Goal: Information Seeking & Learning: Learn about a topic

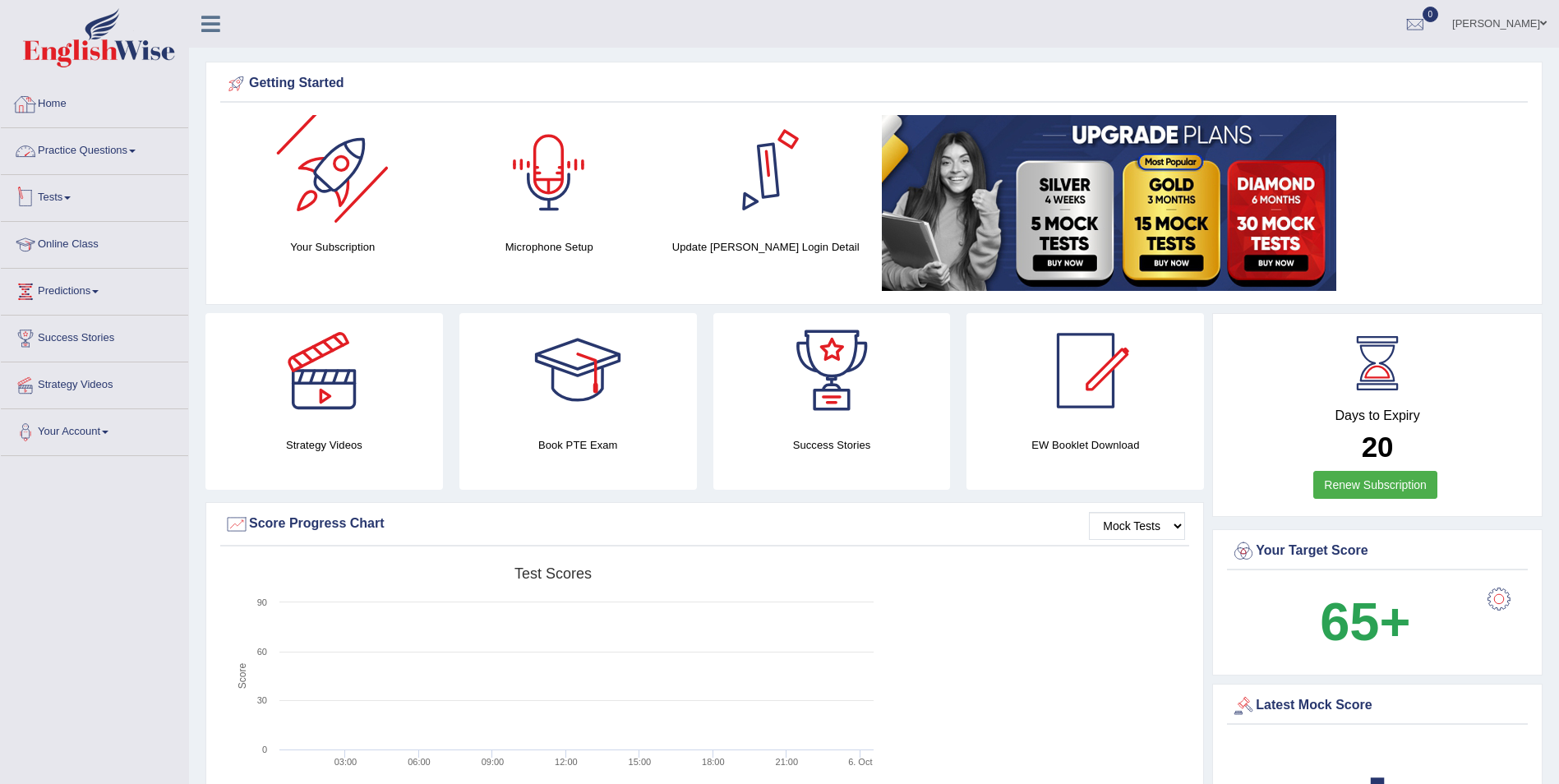
click at [112, 150] on link "Practice Questions" at bounding box center [95, 149] width 187 height 41
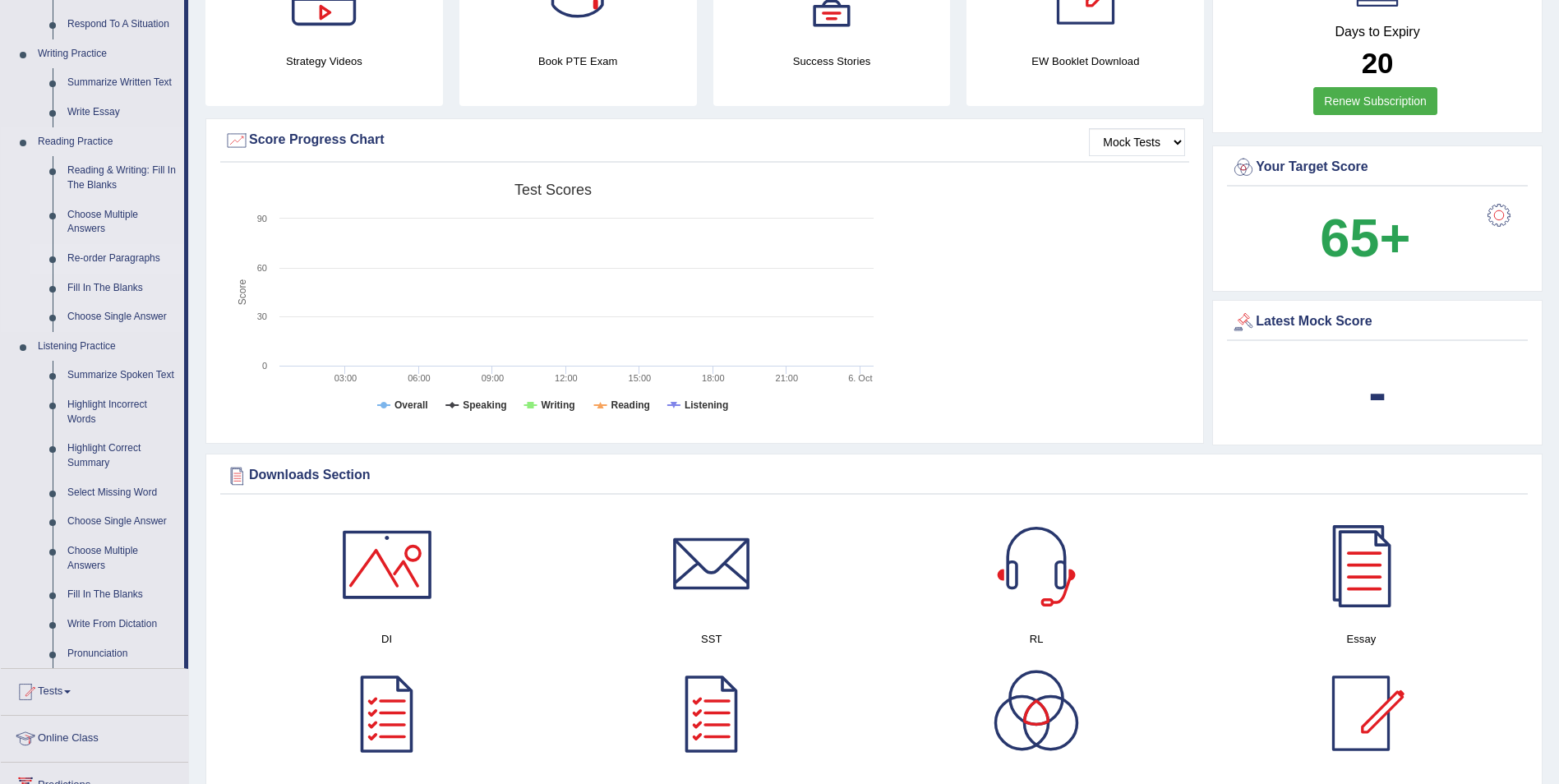
scroll to position [411, 0]
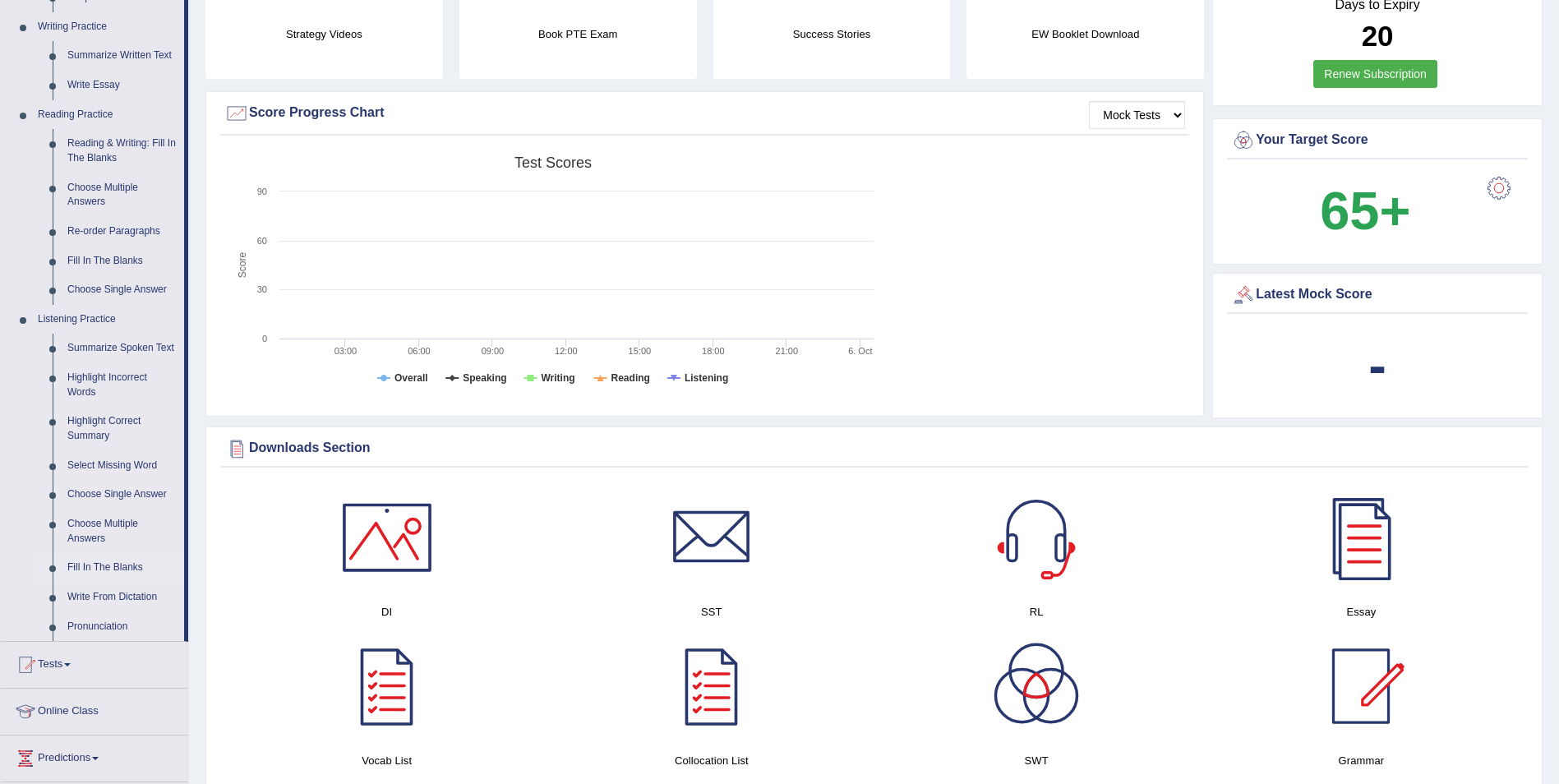
click at [96, 546] on link "Fill In The Blanks" at bounding box center [122, 567] width 124 height 30
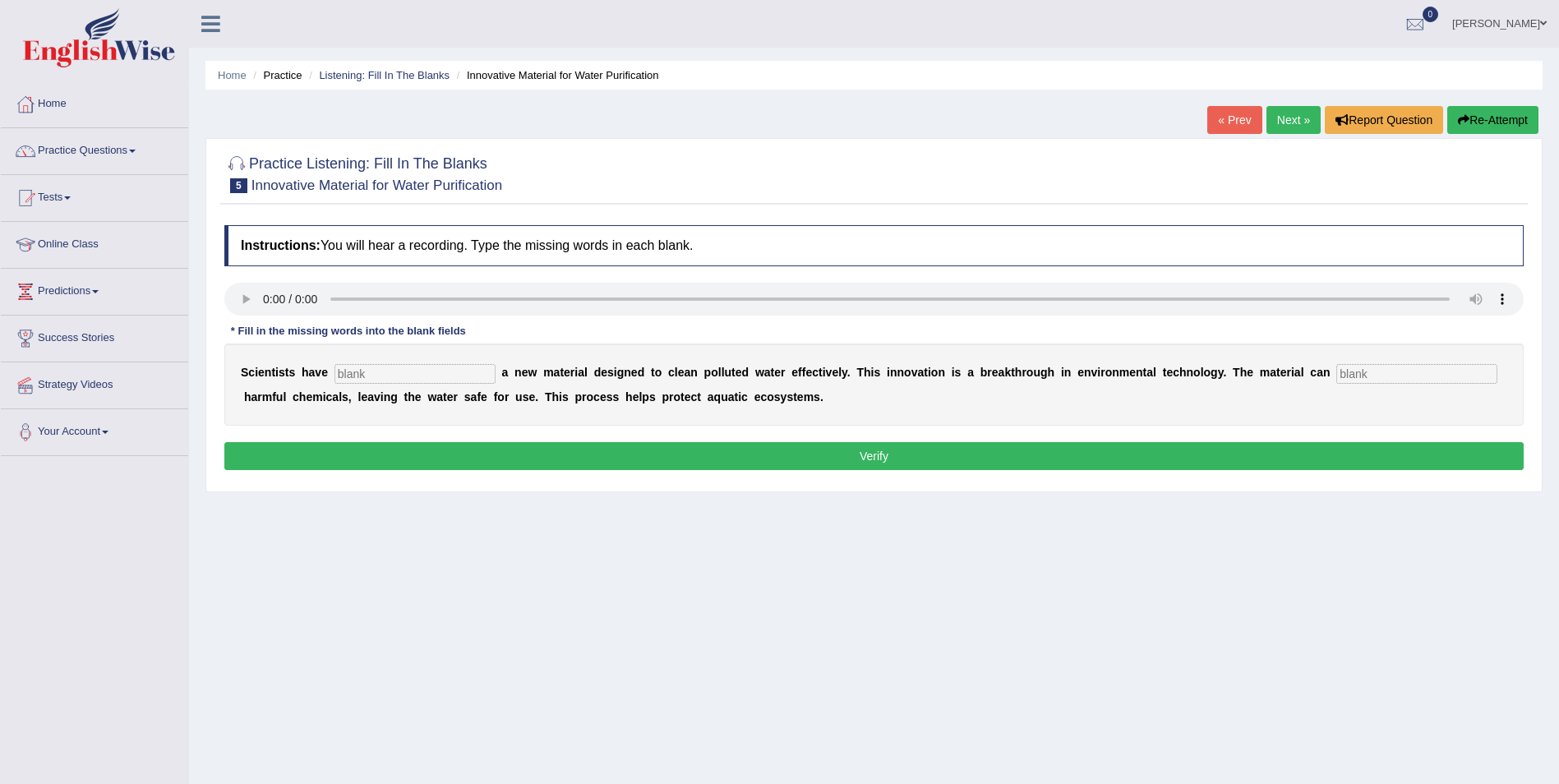
click at [447, 374] on input "text" at bounding box center [415, 373] width 161 height 19
click at [370, 374] on input "text" at bounding box center [415, 373] width 161 height 19
type input "made"
click at [1336, 372] on input "text" at bounding box center [1416, 373] width 161 height 19
drag, startPoint x: 1321, startPoint y: 371, endPoint x: 1293, endPoint y: 371, distance: 28.0
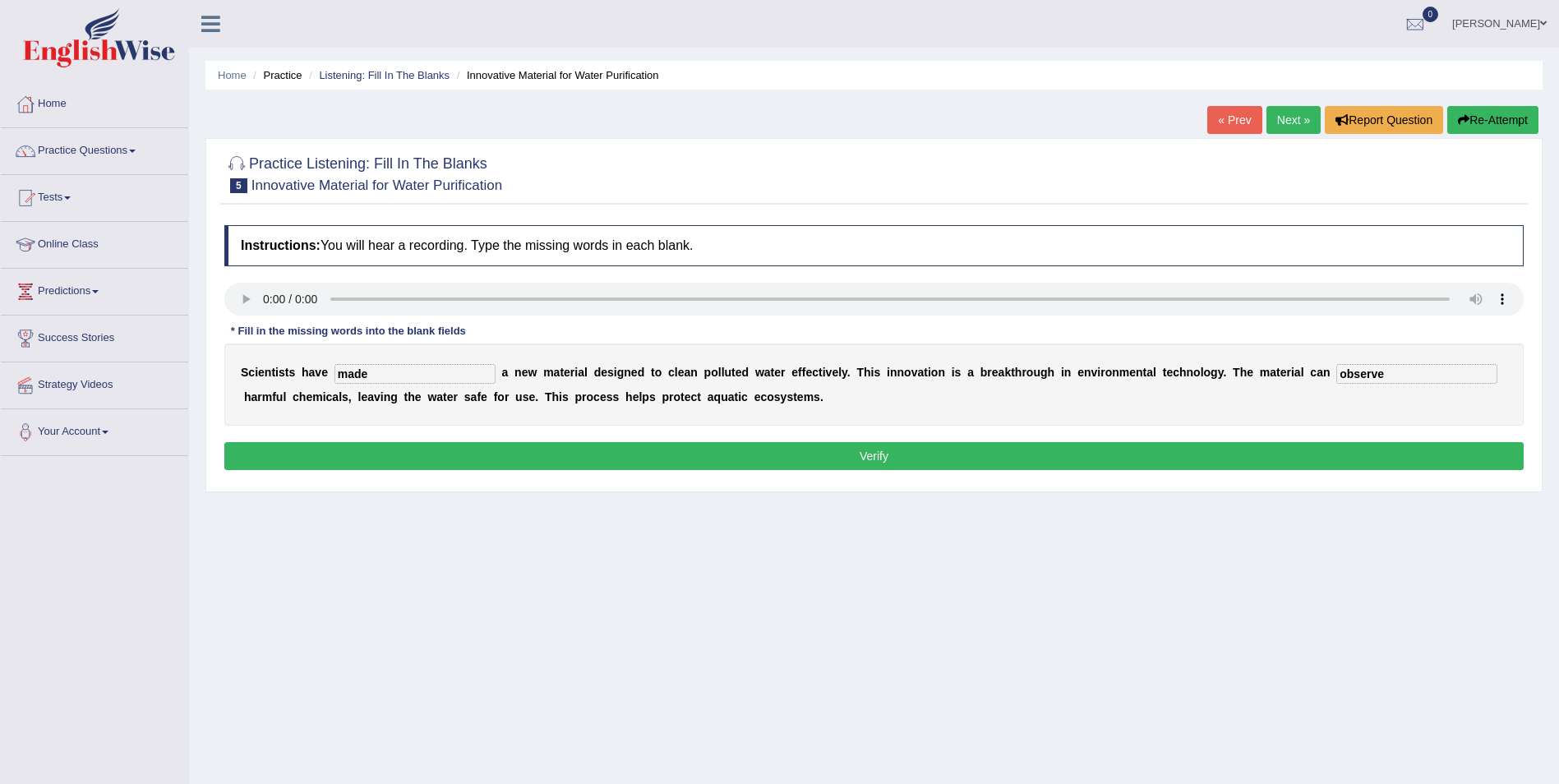
click at [1336, 371] on input "observe" at bounding box center [1416, 373] width 161 height 19
type input "obsorb"
click at [1322, 419] on div "S c i e n t i s t s h a v e made a n e w m a t e r i a l d e s i g n e d t o c …" at bounding box center [874, 384] width 1299 height 82
click at [874, 448] on button "Verify" at bounding box center [874, 455] width 1299 height 28
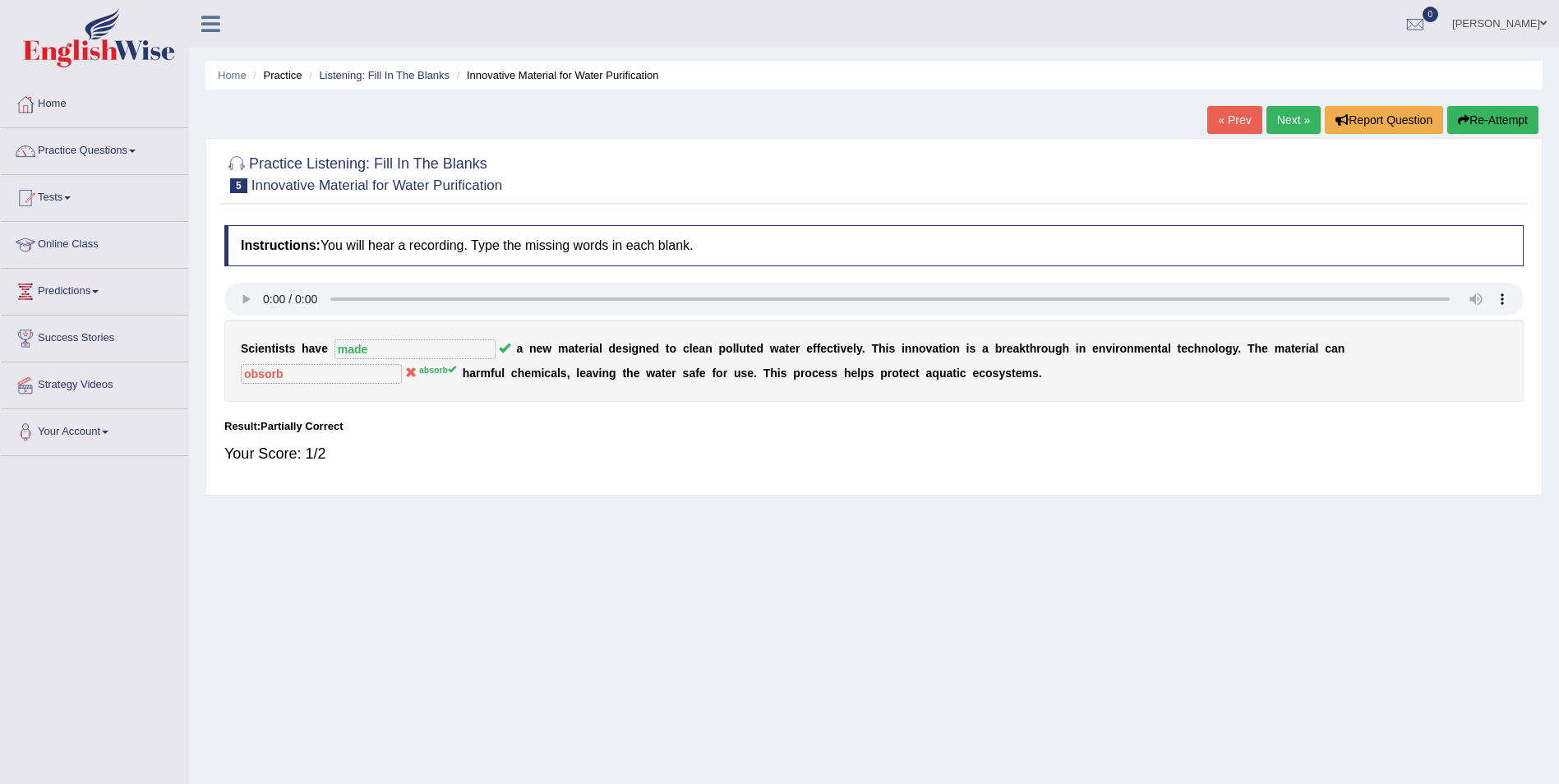
click at [1289, 118] on link "Next »" at bounding box center [1293, 120] width 54 height 28
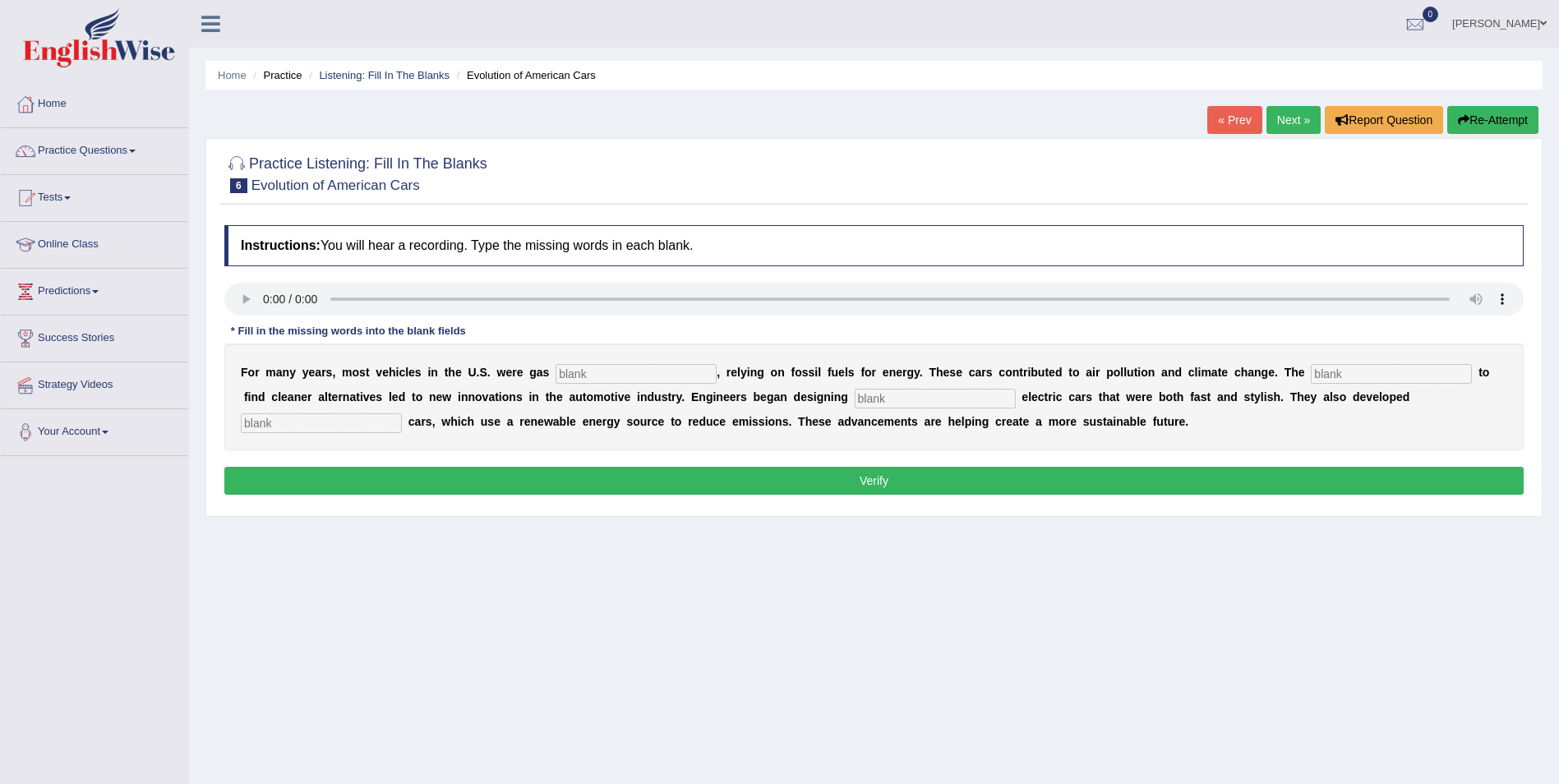
click at [576, 374] on input "text" at bounding box center [636, 373] width 161 height 19
type input "powered"
click at [1310, 364] on input "text" at bounding box center [1390, 373] width 161 height 19
type input "urgency"
click at [855, 399] on input "text" at bounding box center [935, 398] width 161 height 19
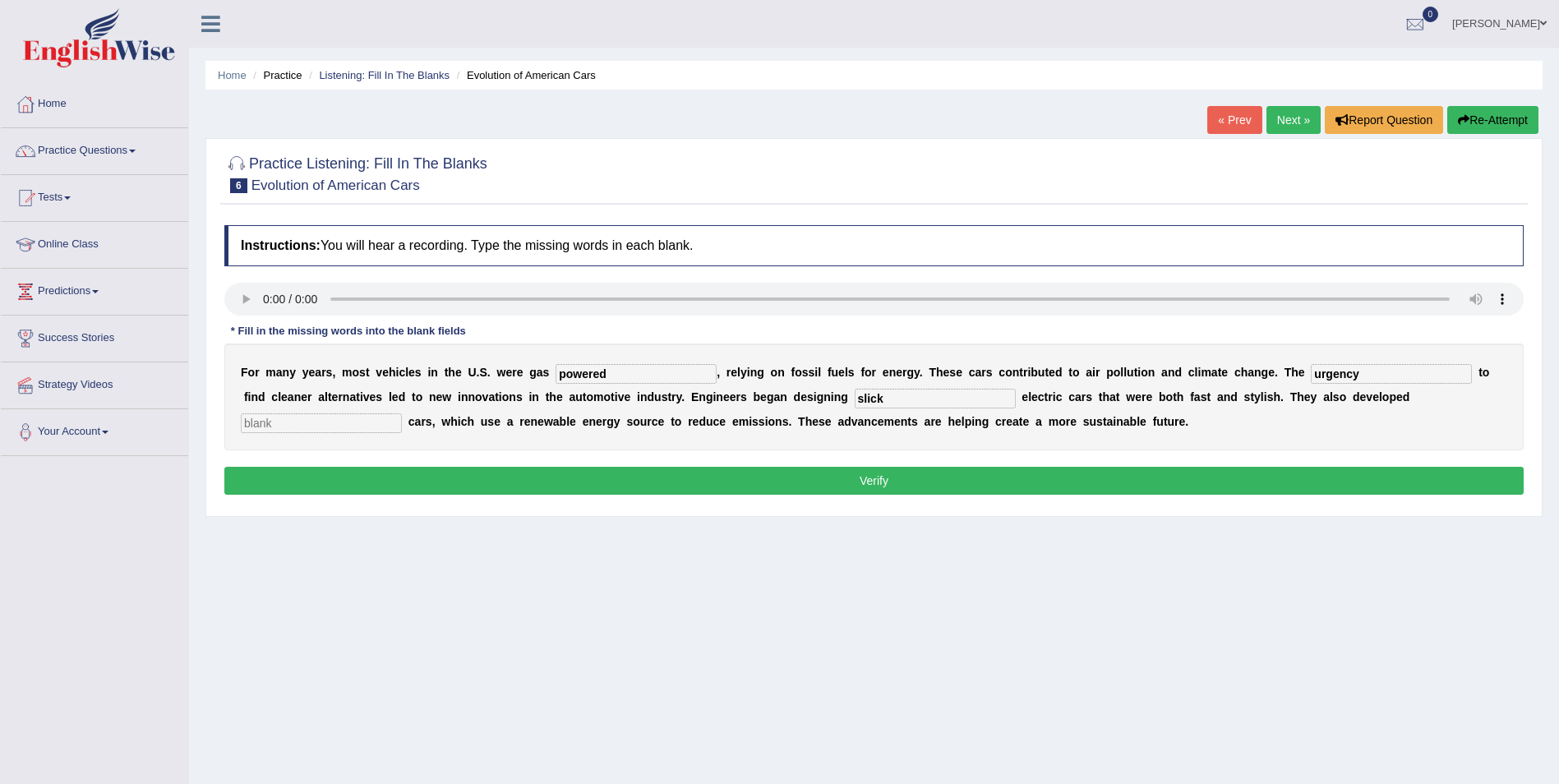
type input "slick"
click at [401, 413] on input "text" at bounding box center [321, 422] width 161 height 19
type input "hydrogen"
click at [870, 479] on button "Verify" at bounding box center [874, 480] width 1299 height 28
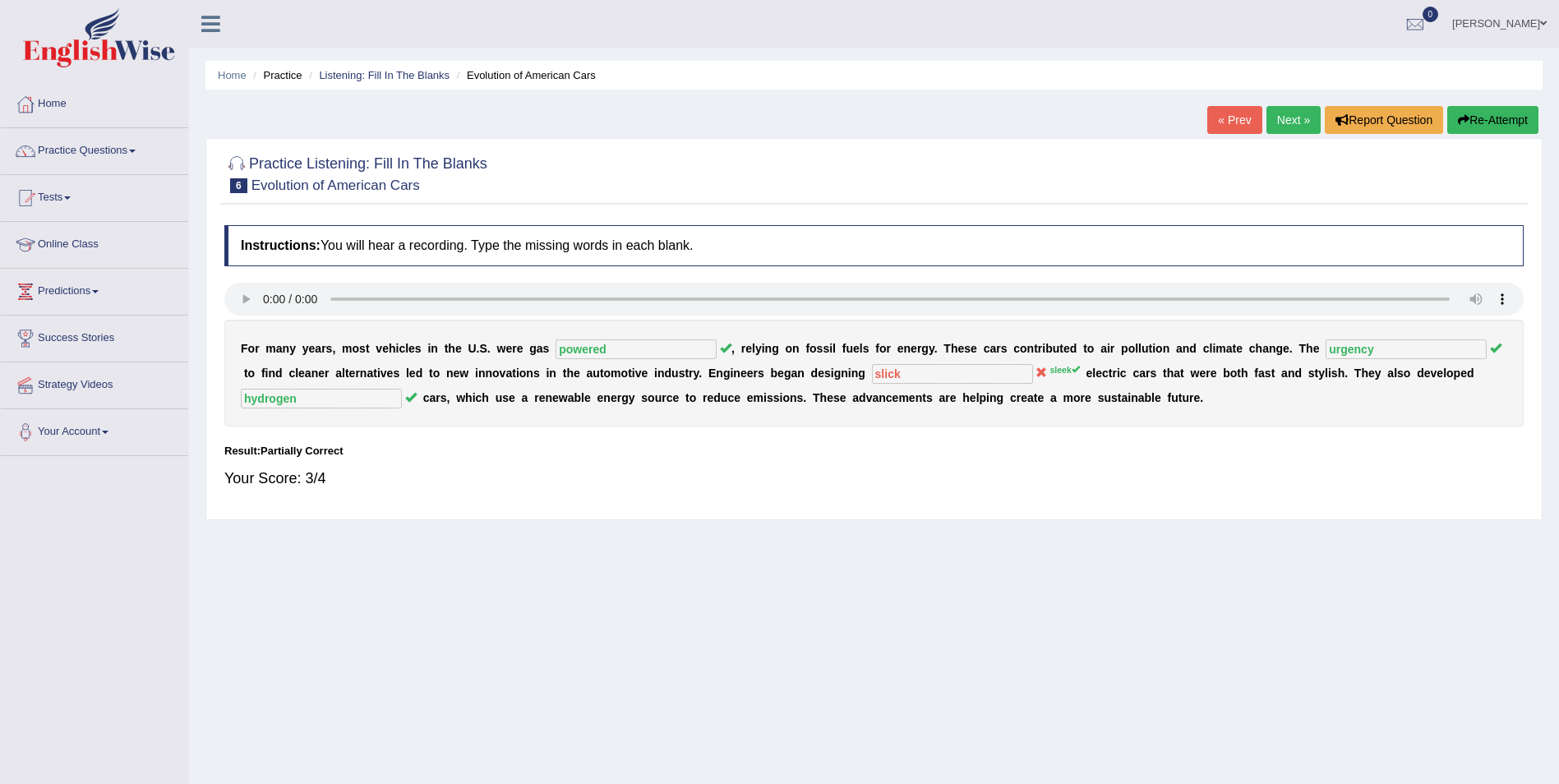
click at [1289, 120] on link "Next »" at bounding box center [1293, 120] width 54 height 28
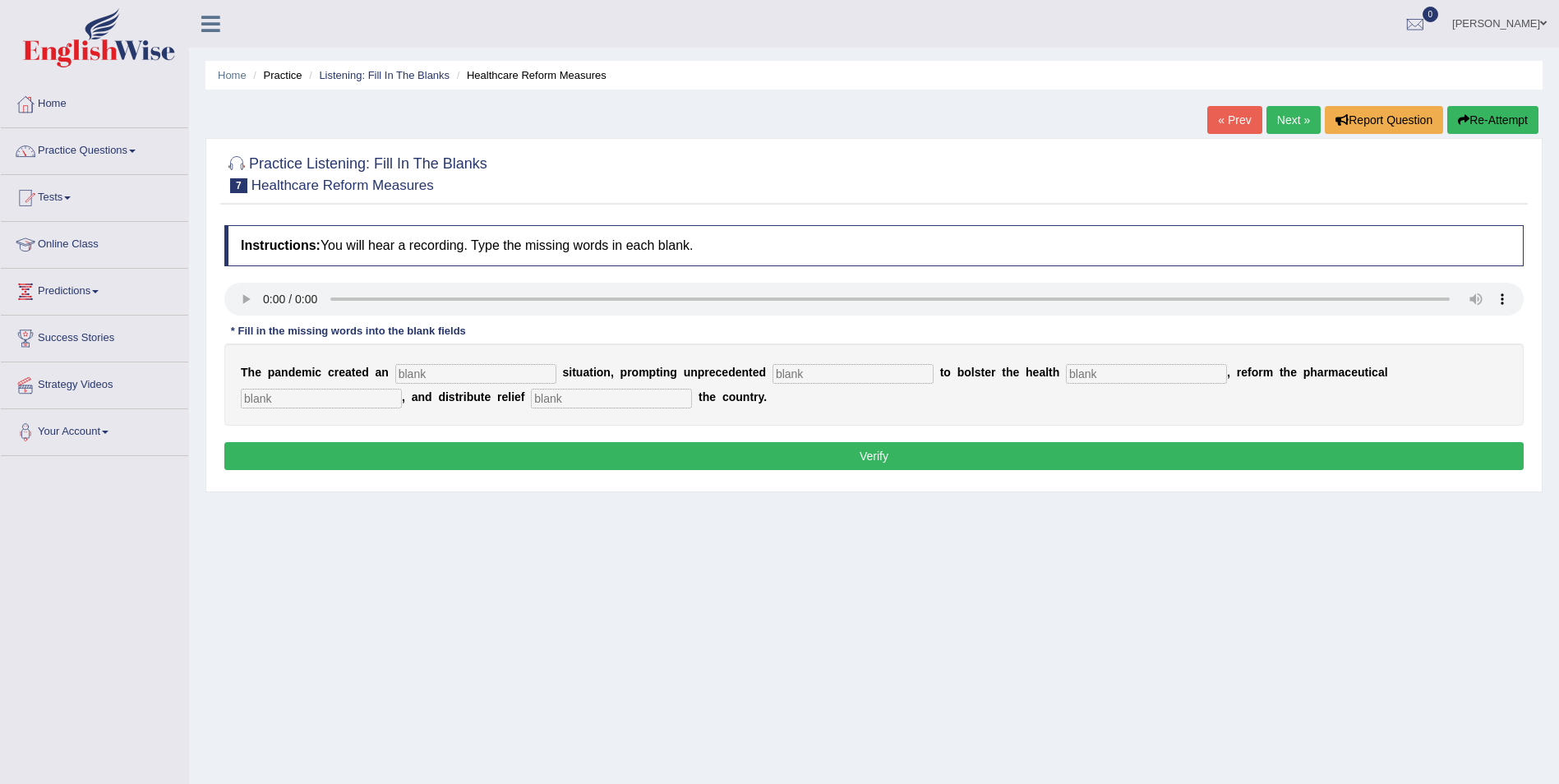
click at [438, 372] on input "text" at bounding box center [476, 373] width 161 height 19
click at [428, 369] on input "text" at bounding box center [476, 373] width 161 height 19
type input "u"
click at [778, 367] on input "text" at bounding box center [853, 373] width 161 height 19
type input "con"
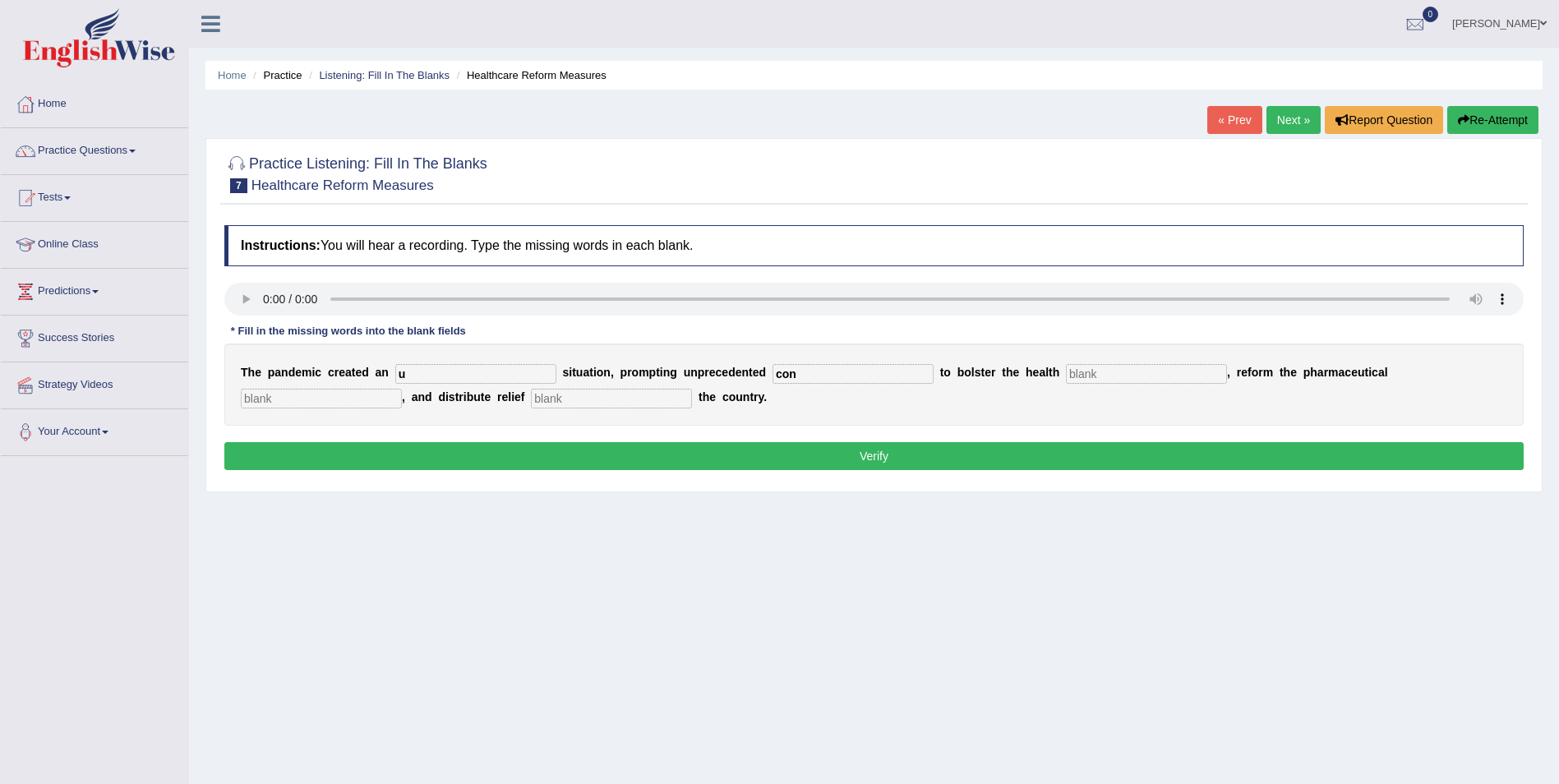
click at [1066, 372] on input "text" at bounding box center [1146, 373] width 161 height 19
type input "system"
click at [401, 389] on input "text" at bounding box center [321, 398] width 161 height 19
type input "sector"
click at [531, 399] on input "text" at bounding box center [611, 398] width 161 height 19
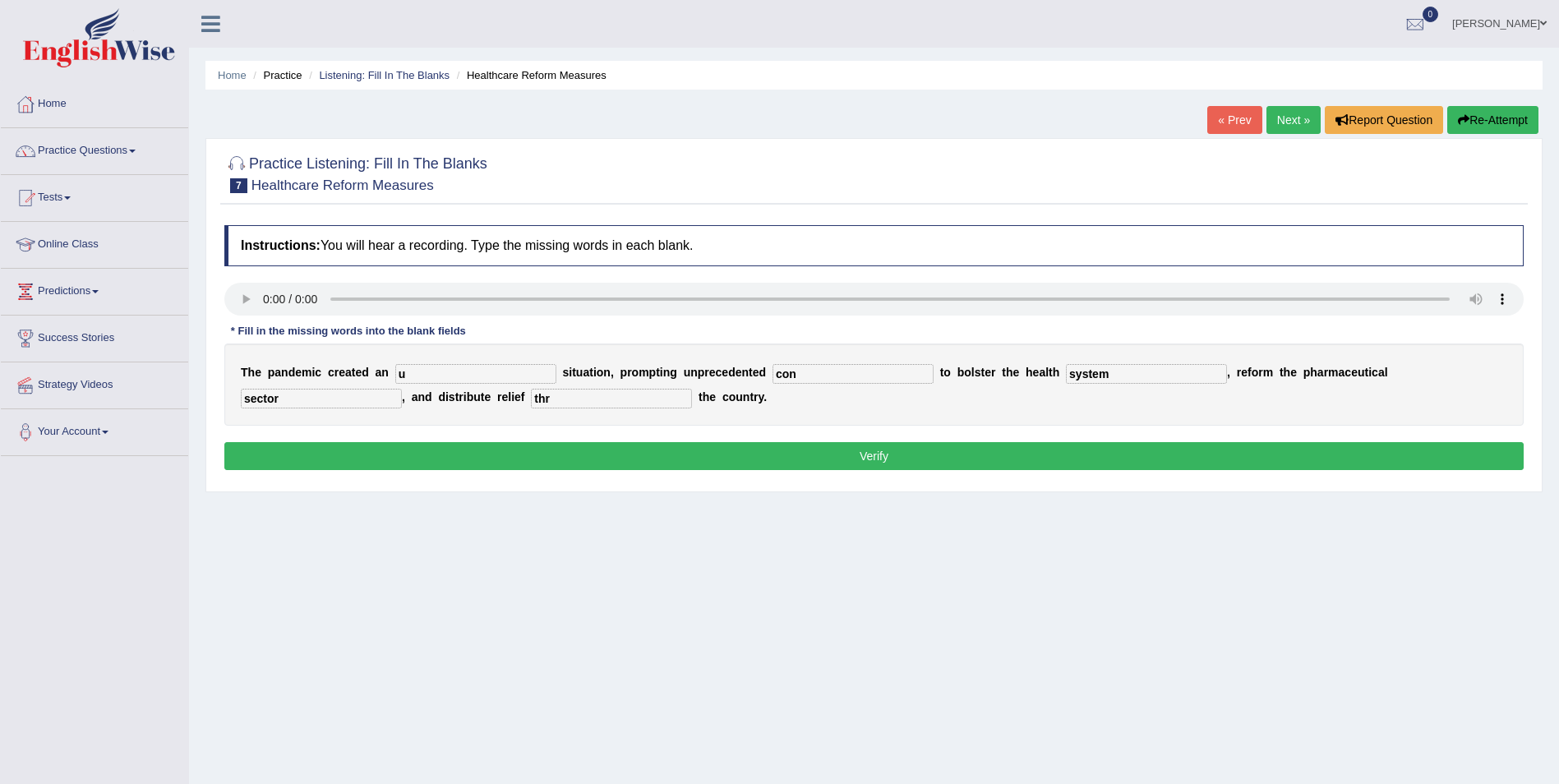
type input "thr"
click at [401, 366] on input "u" at bounding box center [476, 373] width 161 height 19
type input "urgent"
click at [773, 373] on input "con" at bounding box center [853, 373] width 161 height 19
type input "contribution"
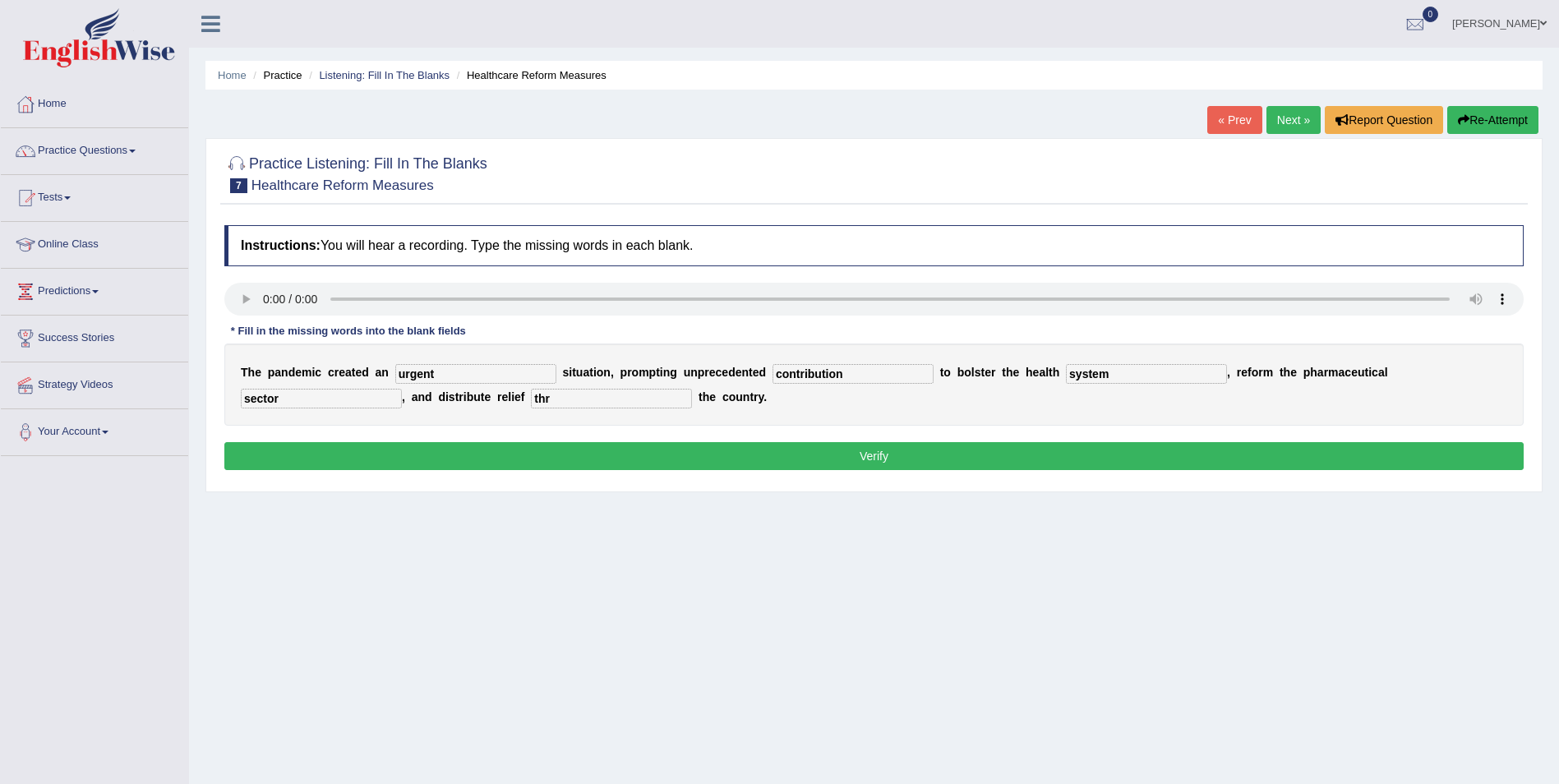
click at [401, 389] on input "sector" at bounding box center [321, 398] width 161 height 19
click at [531, 391] on input "thr" at bounding box center [611, 398] width 161 height 19
type input "thrroughout"
click at [882, 455] on button "Verify" at bounding box center [874, 455] width 1299 height 28
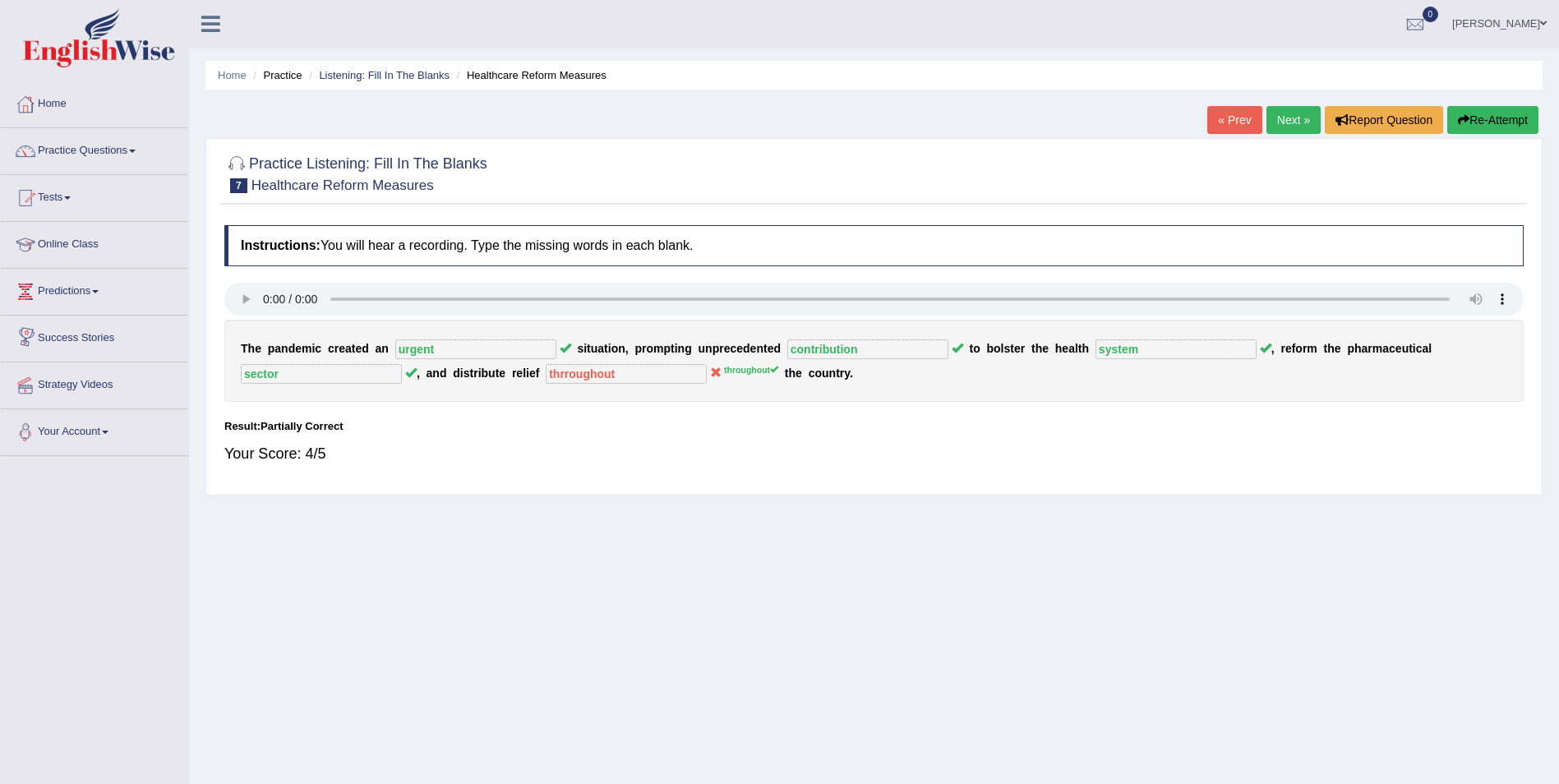
click at [1291, 112] on link "Next »" at bounding box center [1293, 120] width 54 height 28
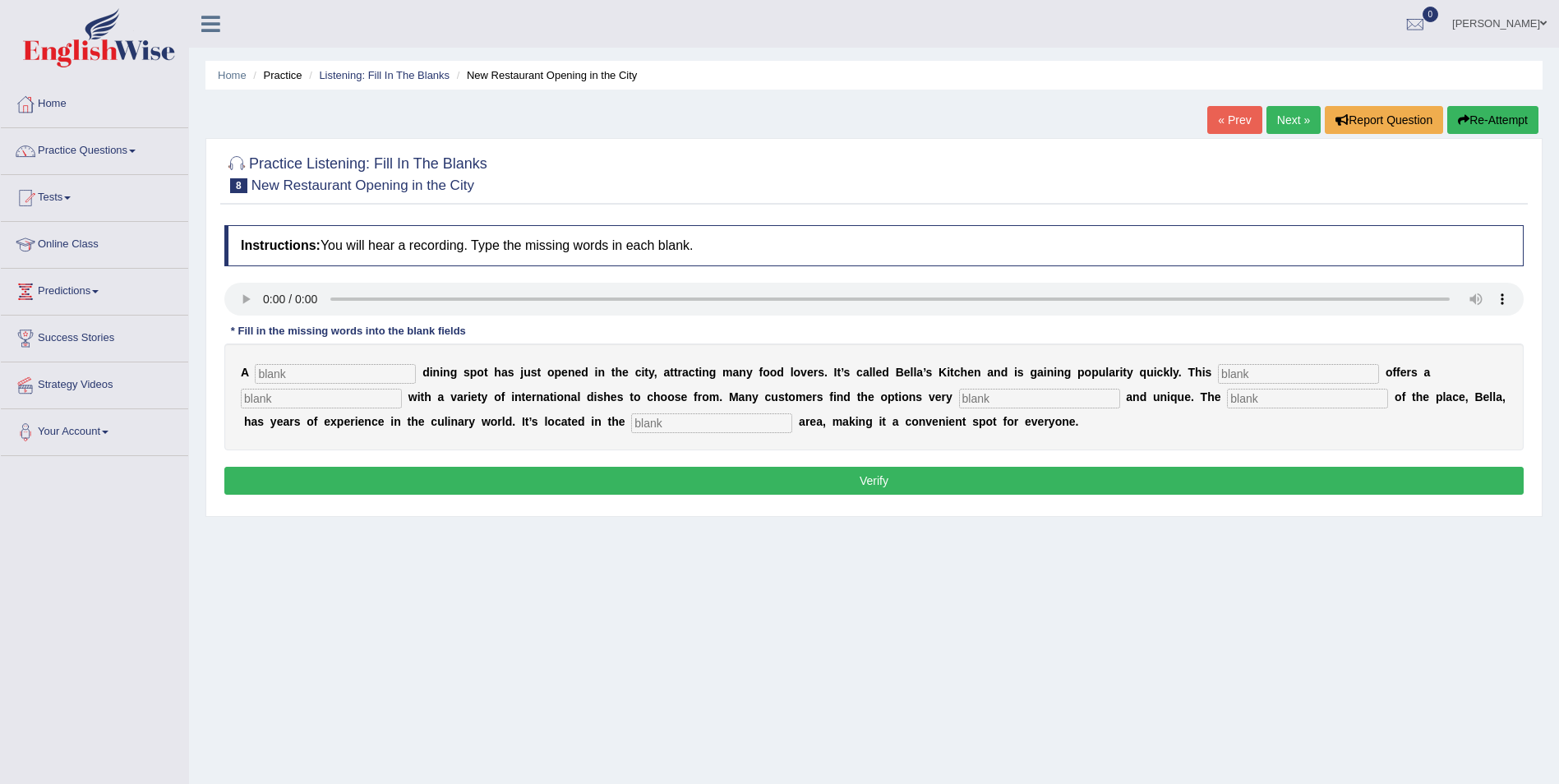
click at [284, 370] on input "text" at bounding box center [335, 373] width 161 height 19
type input "new"
click at [1217, 370] on input "text" at bounding box center [1298, 373] width 161 height 19
type input "res"
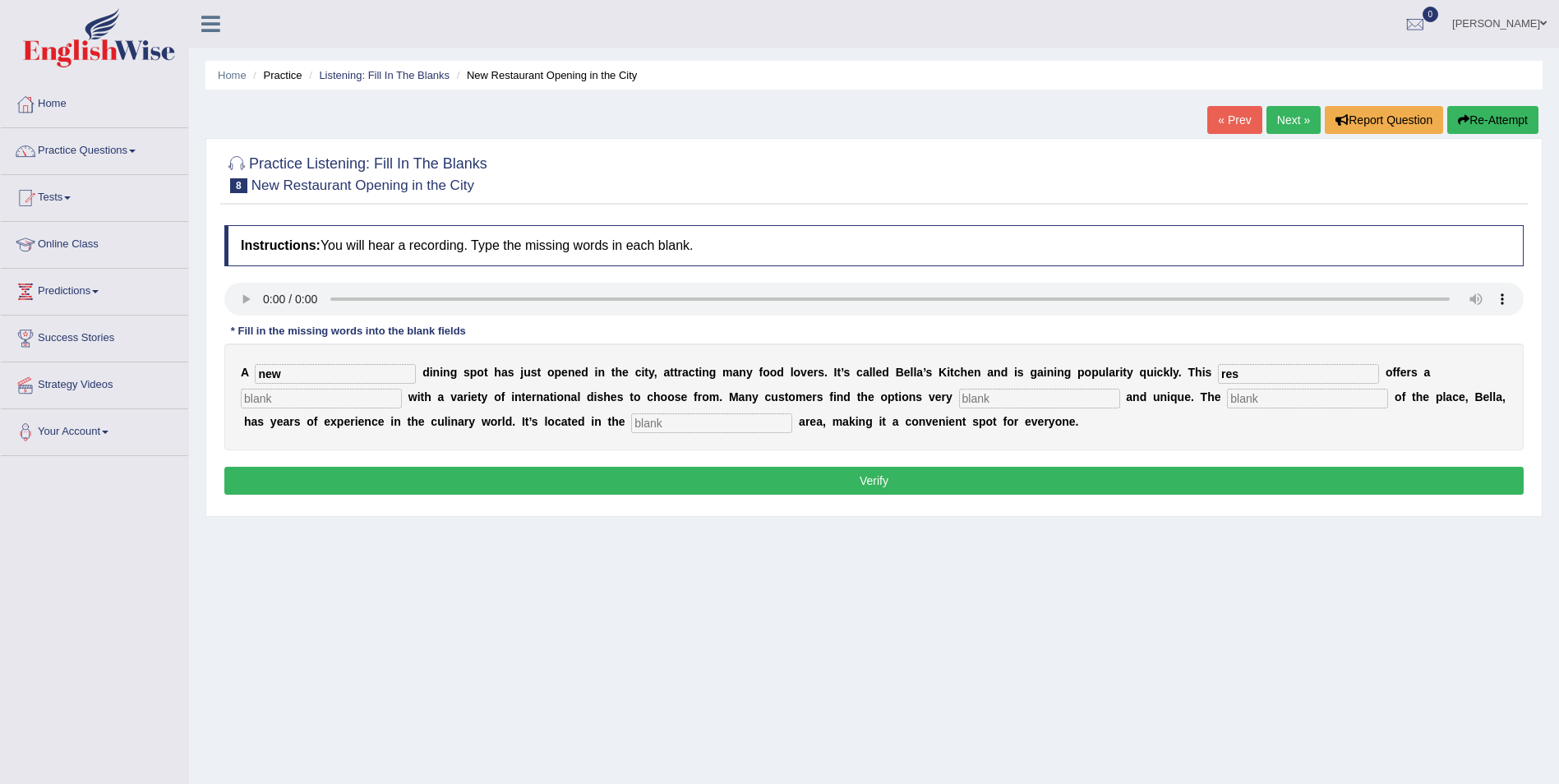
click at [401, 389] on input "text" at bounding box center [321, 398] width 161 height 19
type input "menu"
click at [1217, 365] on input "res" at bounding box center [1298, 373] width 161 height 19
click at [959, 395] on input "text" at bounding box center [1039, 398] width 161 height 19
type input "inter"
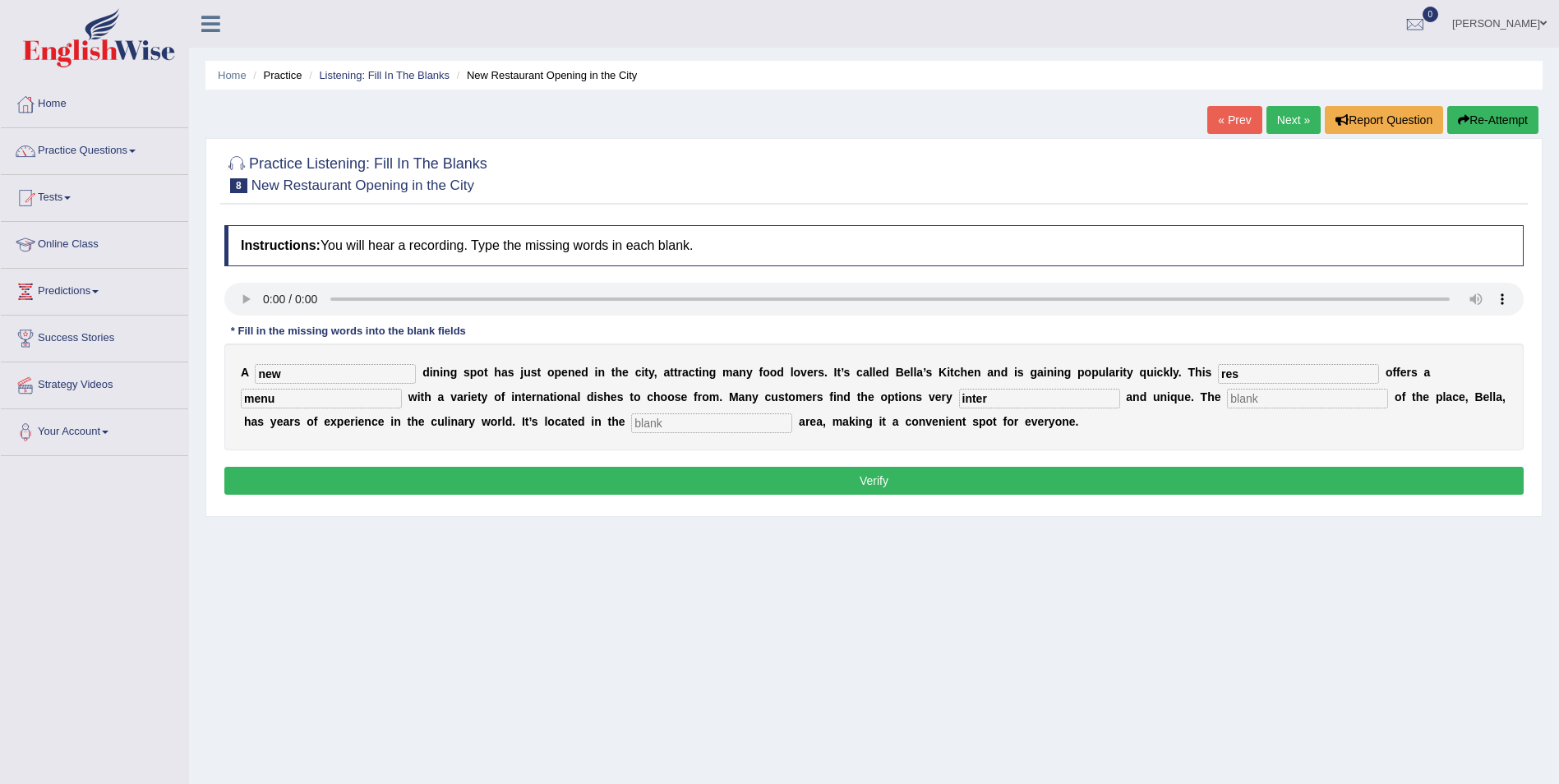
click at [1227, 391] on input "text" at bounding box center [1307, 398] width 161 height 19
type input "p"
type input "ower"
click at [631, 418] on input "text" at bounding box center [711, 422] width 161 height 19
type input "downtown"
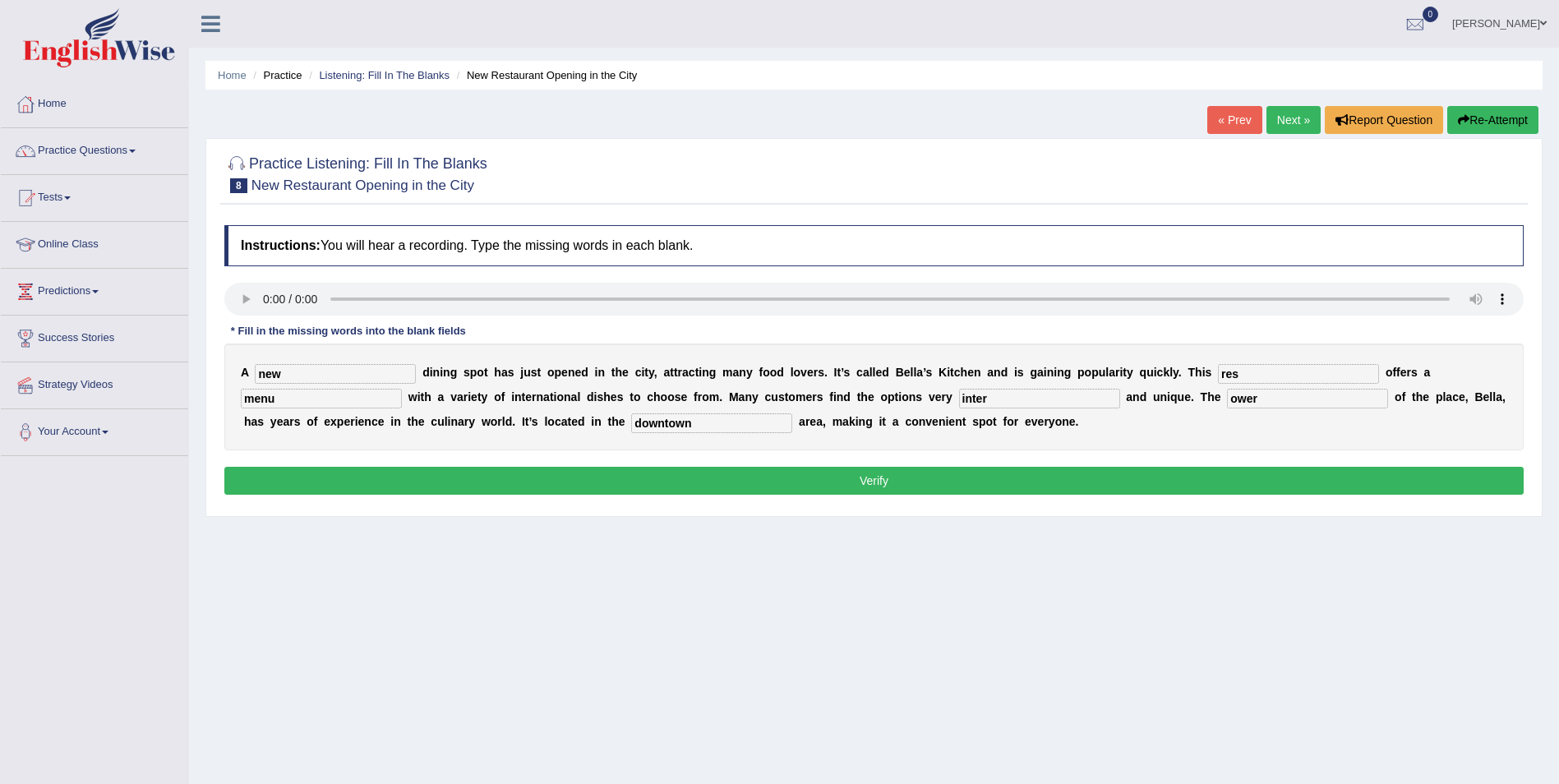
click at [1217, 370] on input "res" at bounding box center [1298, 373] width 161 height 19
type input "resturant"
click at [959, 395] on input "inter" at bounding box center [1039, 398] width 161 height 19
type input "interesting"
click at [1227, 397] on input "ower" at bounding box center [1307, 398] width 161 height 19
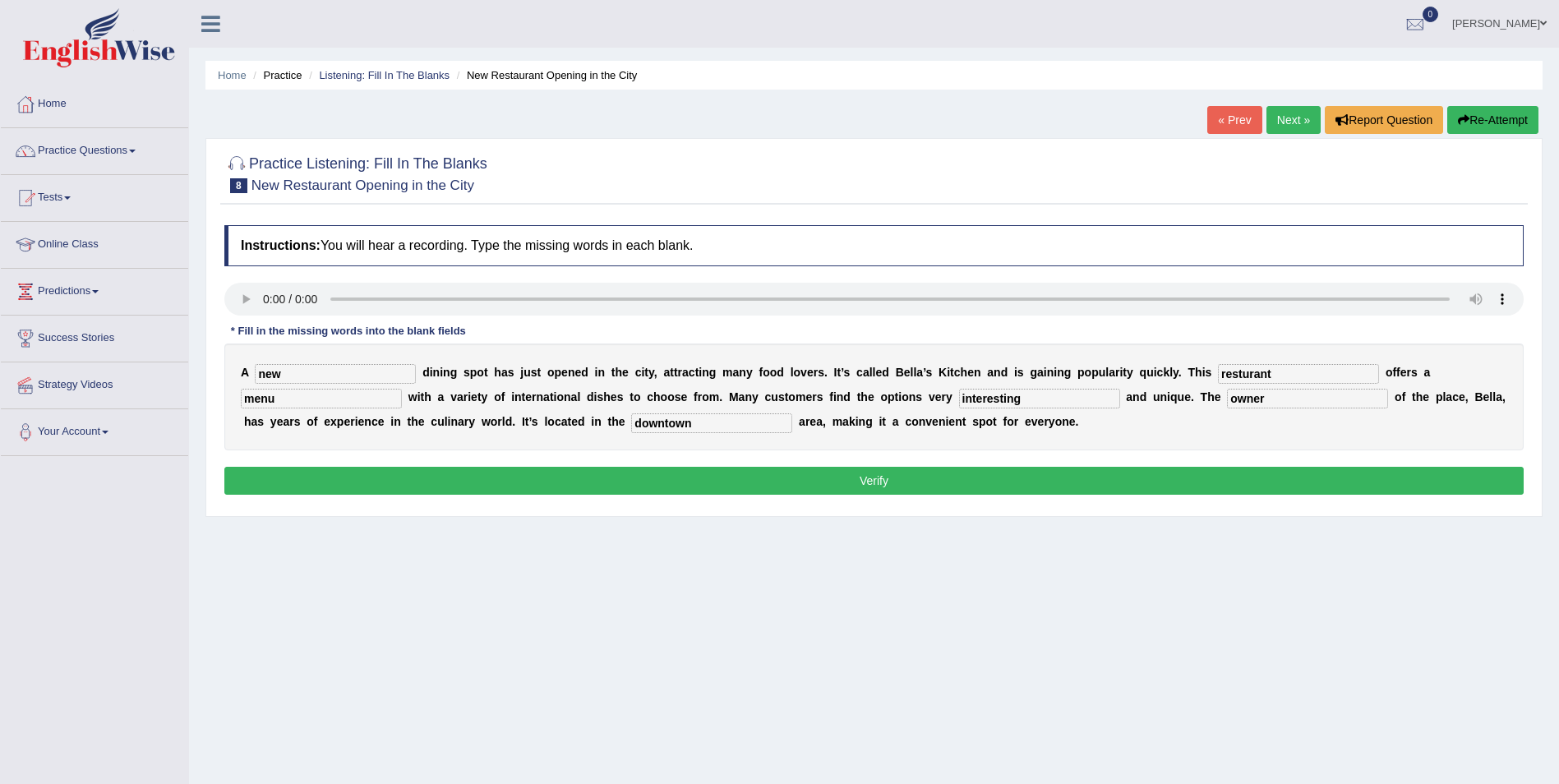
type input "owner"
click at [866, 478] on button "Verify" at bounding box center [874, 480] width 1299 height 28
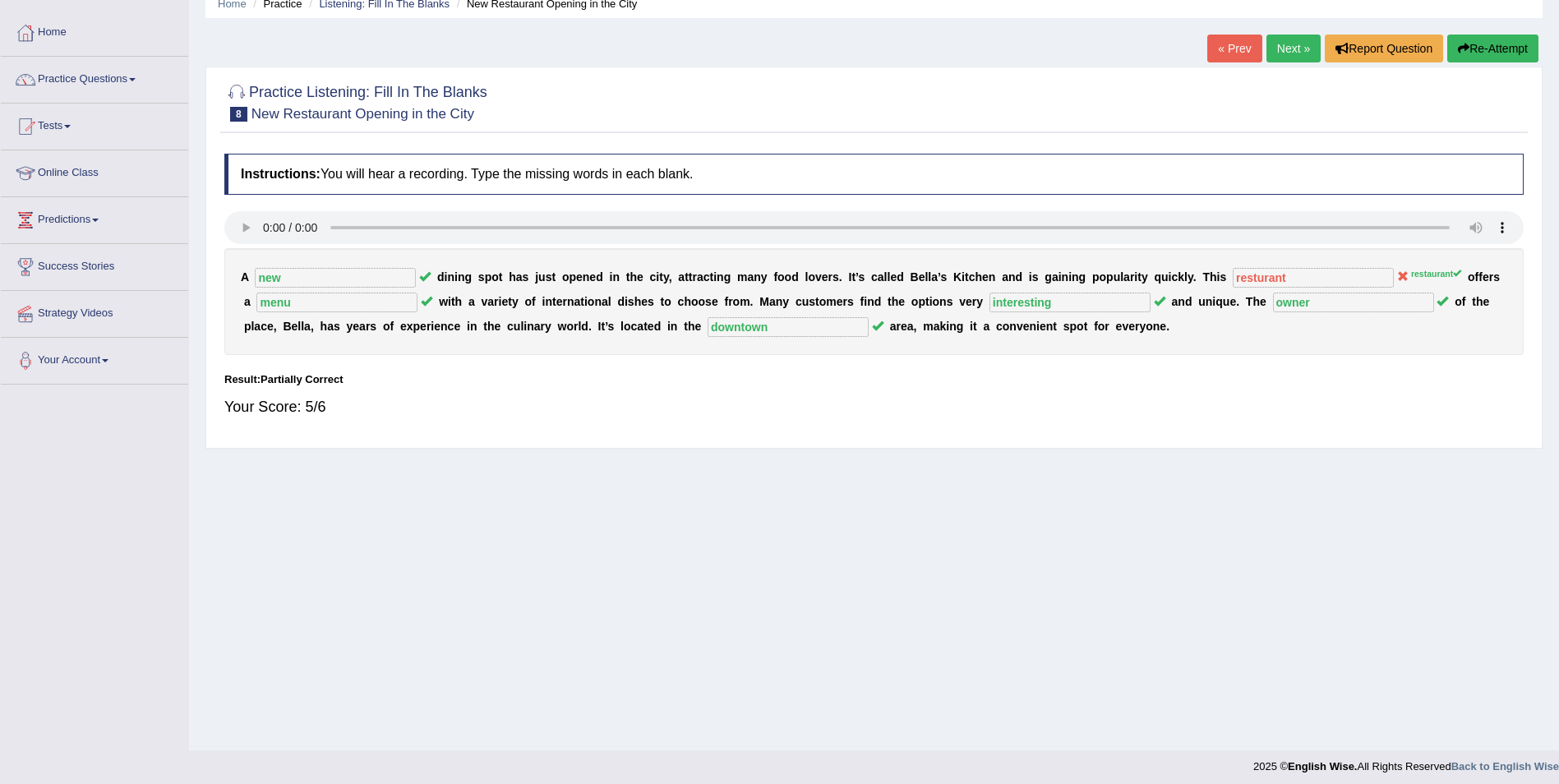
scroll to position [79, 0]
